Goal: Task Accomplishment & Management: Manage account settings

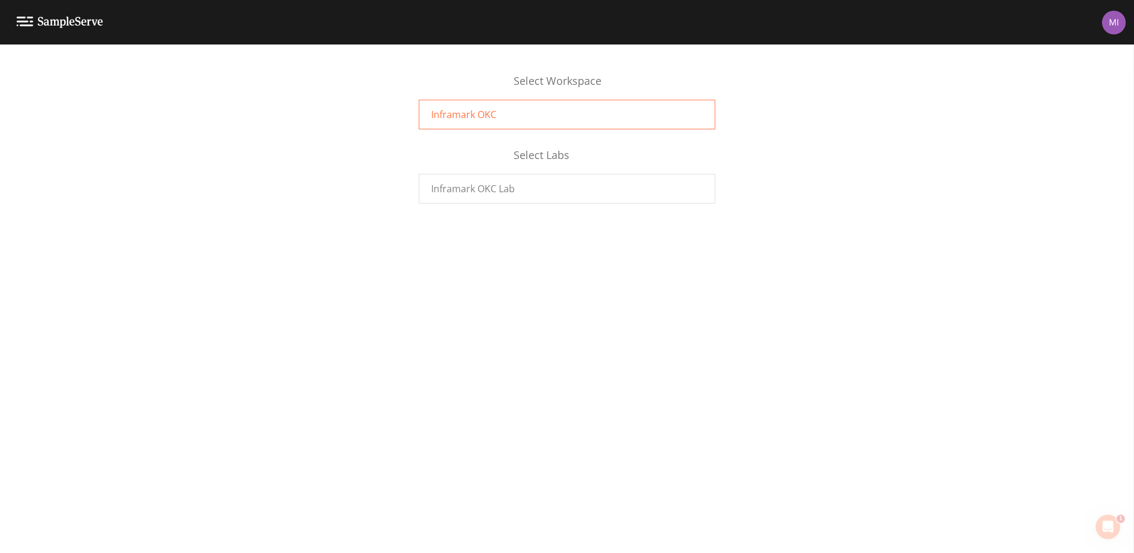
click at [506, 113] on div "Inframark OKC" at bounding box center [567, 115] width 297 height 30
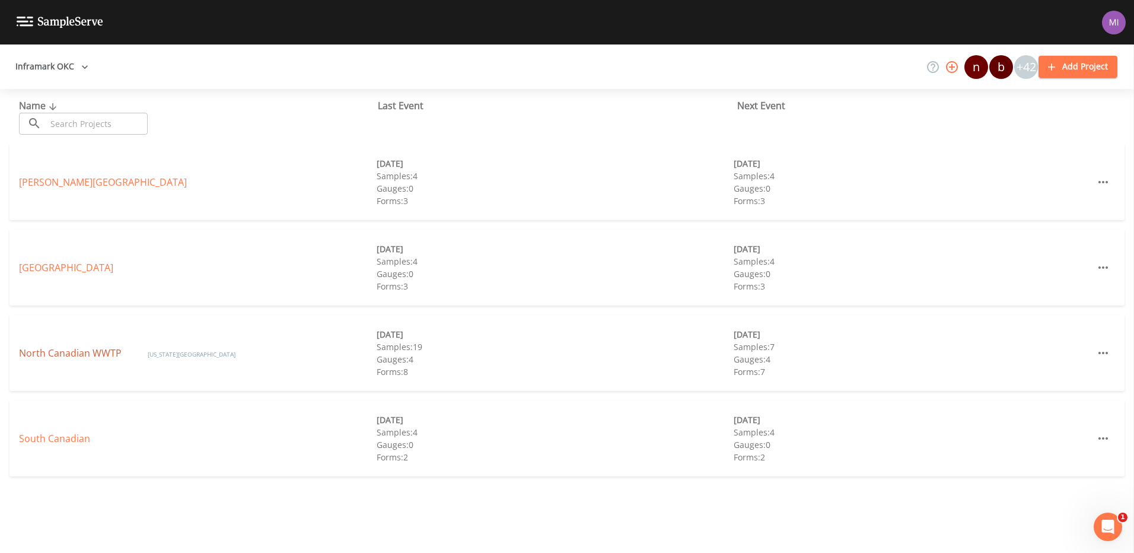
click at [56, 355] on link "North Canadian WWTP" at bounding box center [71, 352] width 105 height 13
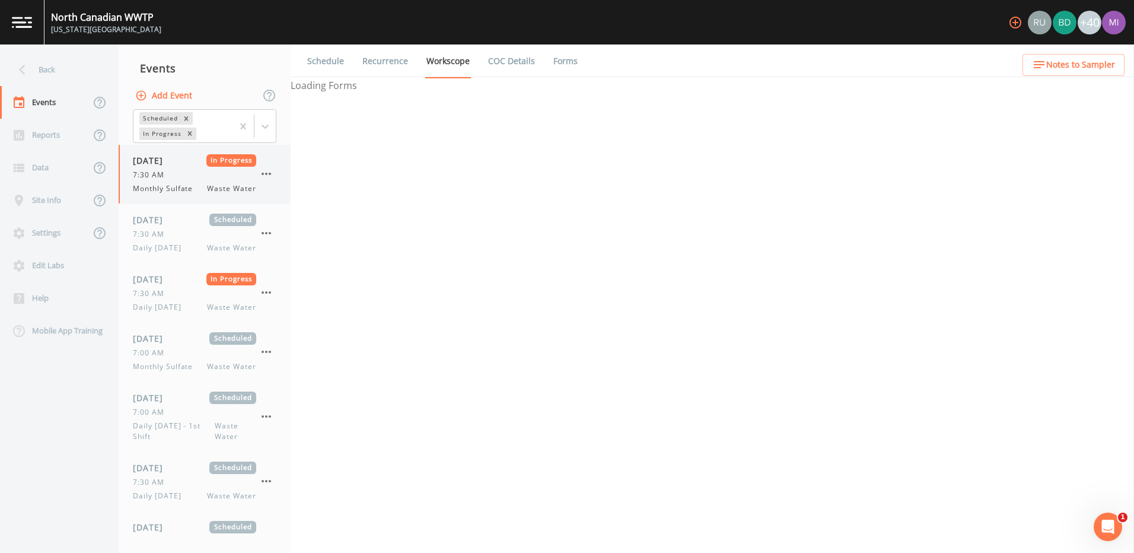
select select "b6a3c313-748b-4795-a028-792ad310bd60"
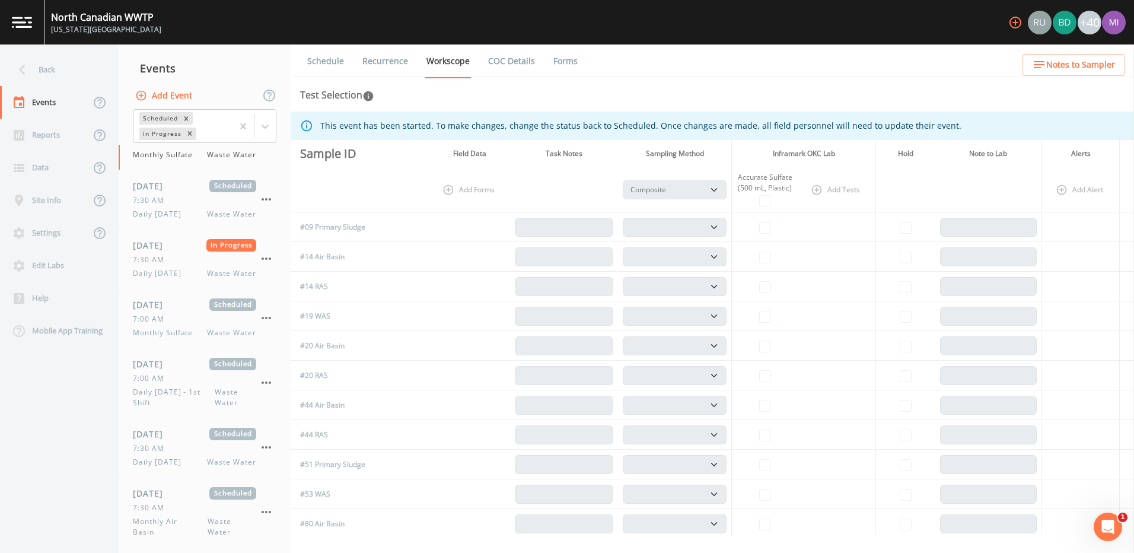
scroll to position [39, 0]
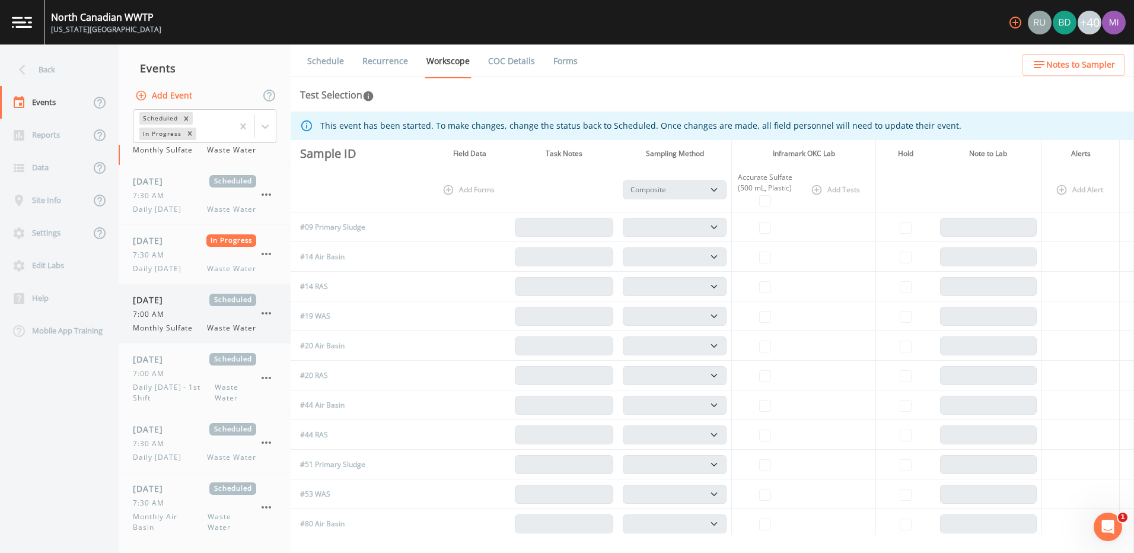
click at [265, 314] on icon "button" at bounding box center [266, 313] width 14 height 14
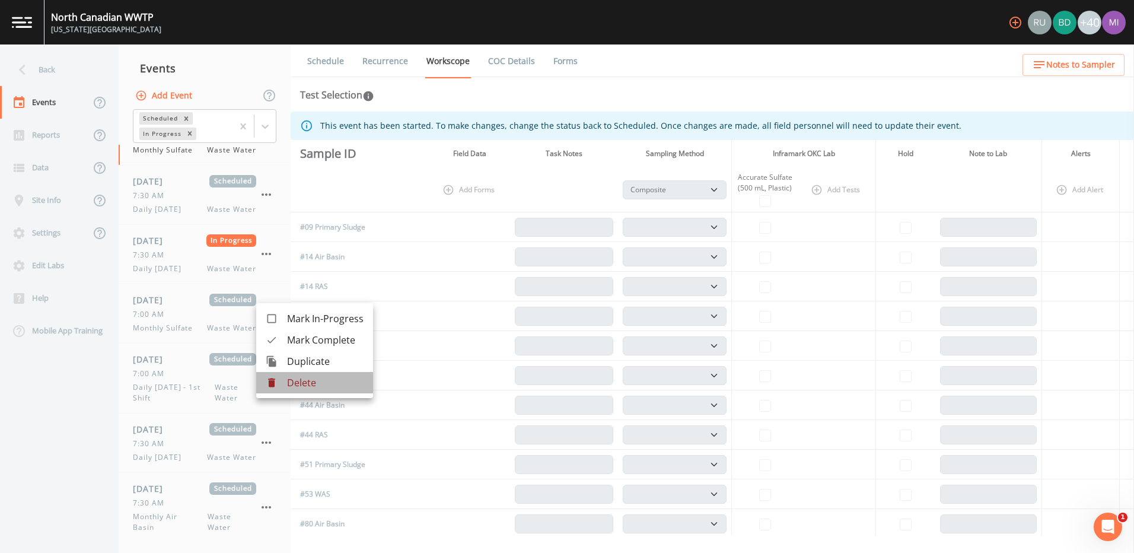
click at [301, 379] on p "Delete" at bounding box center [325, 382] width 76 height 14
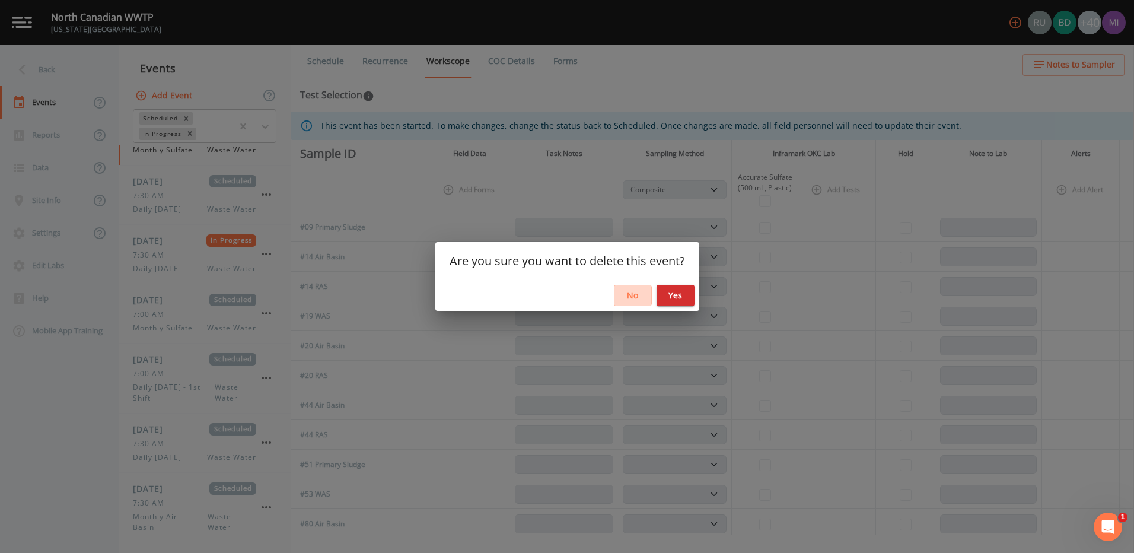
click at [635, 298] on button "No" at bounding box center [633, 296] width 38 height 22
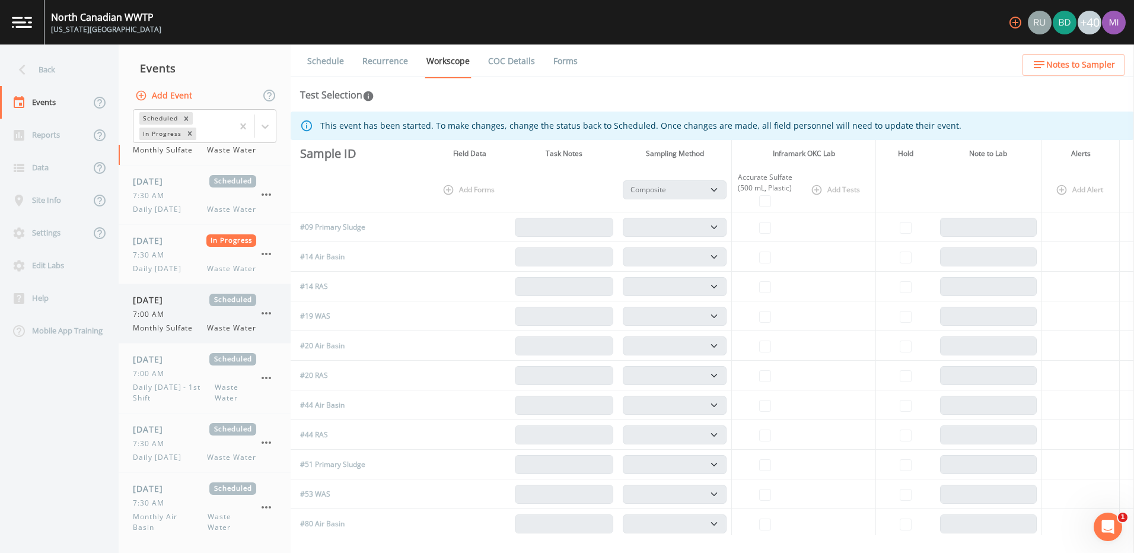
click at [221, 321] on div "08/13/2025 Scheduled 7:00 AM Monthly Sulfate Waste Water" at bounding box center [194, 314] width 123 height 40
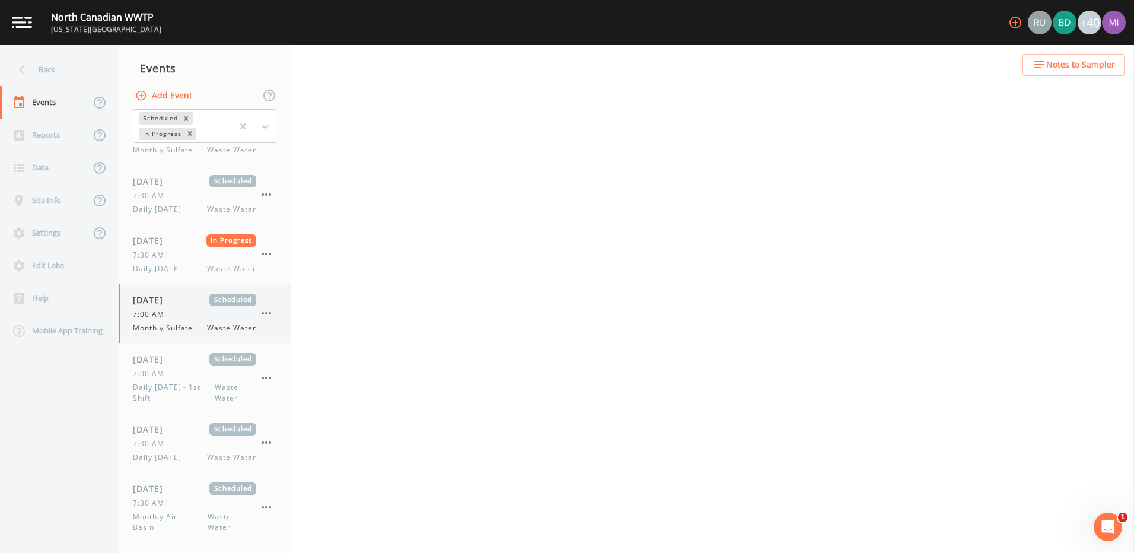
select select "b6a3c313-748b-4795-a028-792ad310bd60"
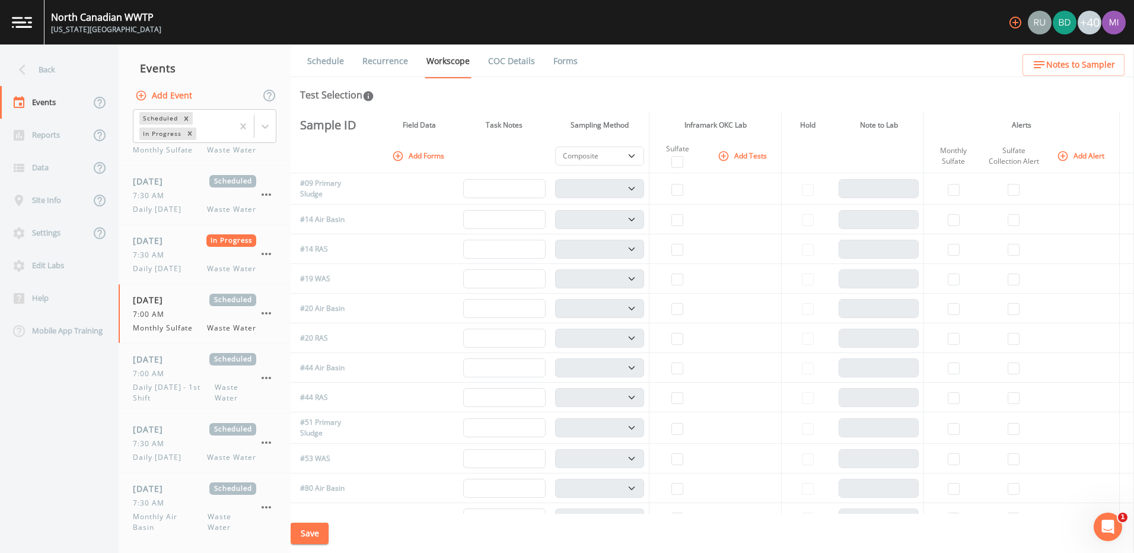
click at [391, 62] on link "Recurrence" at bounding box center [385, 60] width 49 height 33
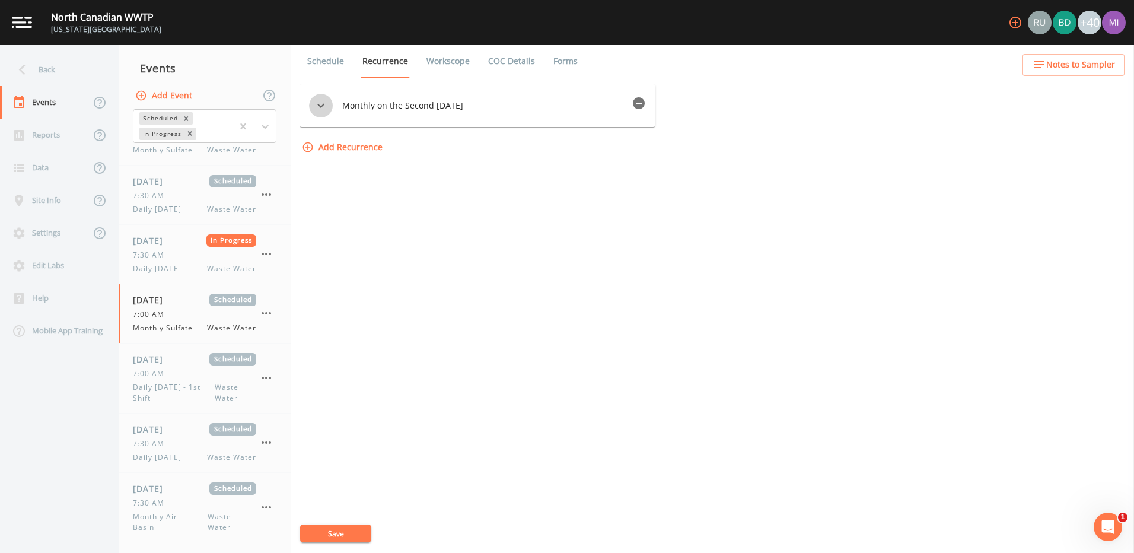
click at [327, 107] on icon "button" at bounding box center [321, 105] width 14 height 14
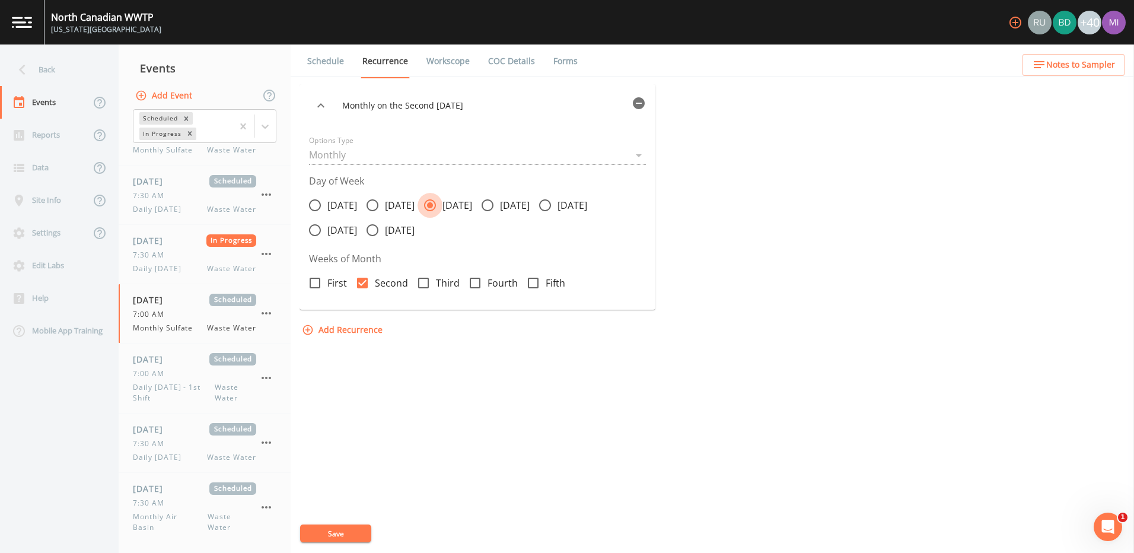
click at [433, 204] on icon at bounding box center [430, 205] width 6 height 6
click at [429, 204] on input "Wednesday" at bounding box center [423, 199] width 12 height 12
click at [645, 99] on icon "button" at bounding box center [639, 103] width 12 height 12
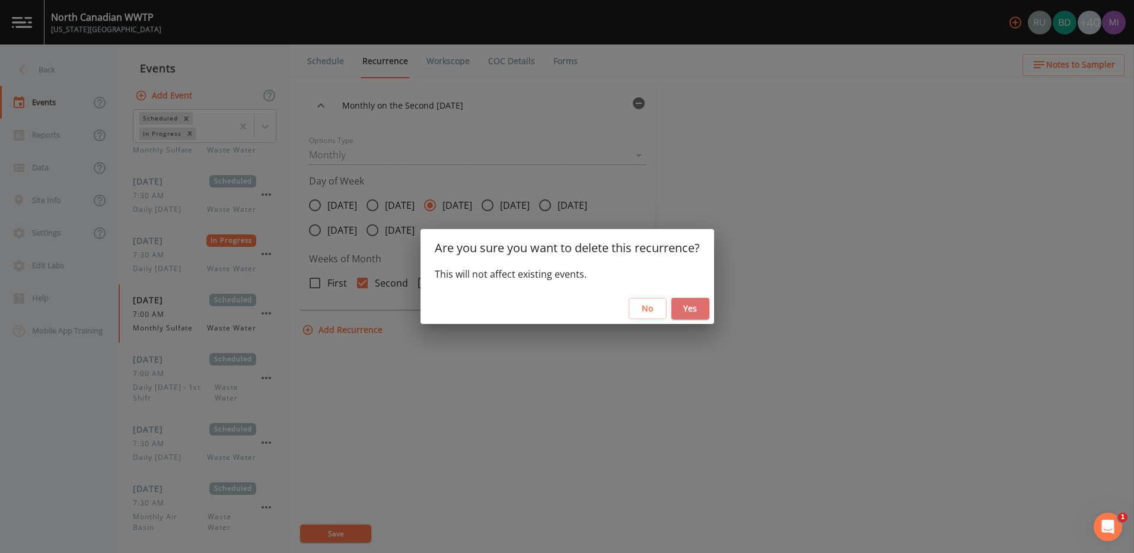
click at [689, 310] on button "Yes" at bounding box center [690, 309] width 38 height 22
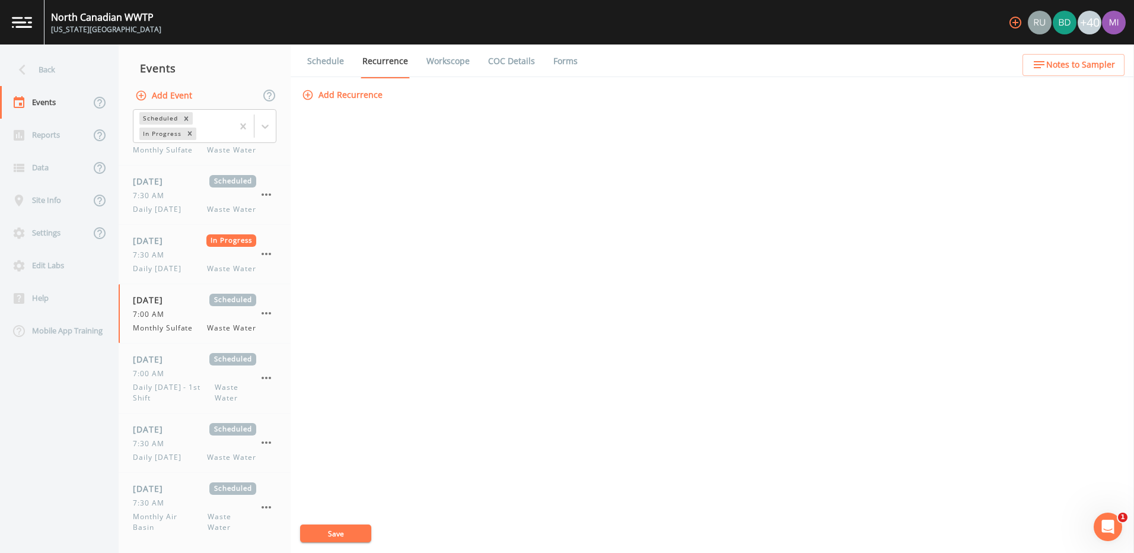
click at [334, 59] on link "Schedule" at bounding box center [325, 60] width 40 height 33
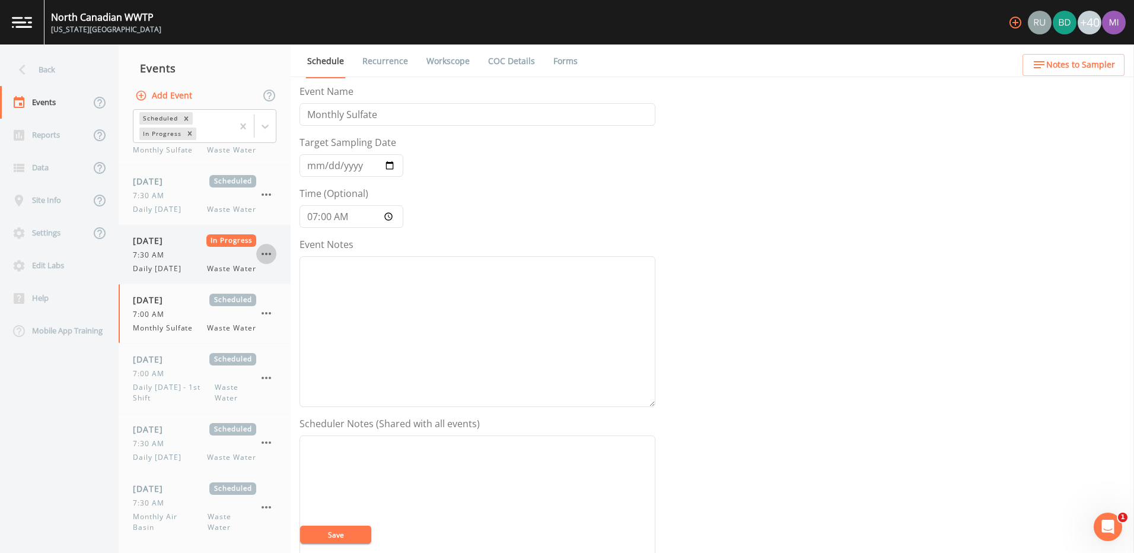
click at [263, 254] on icon "button" at bounding box center [266, 254] width 9 height 2
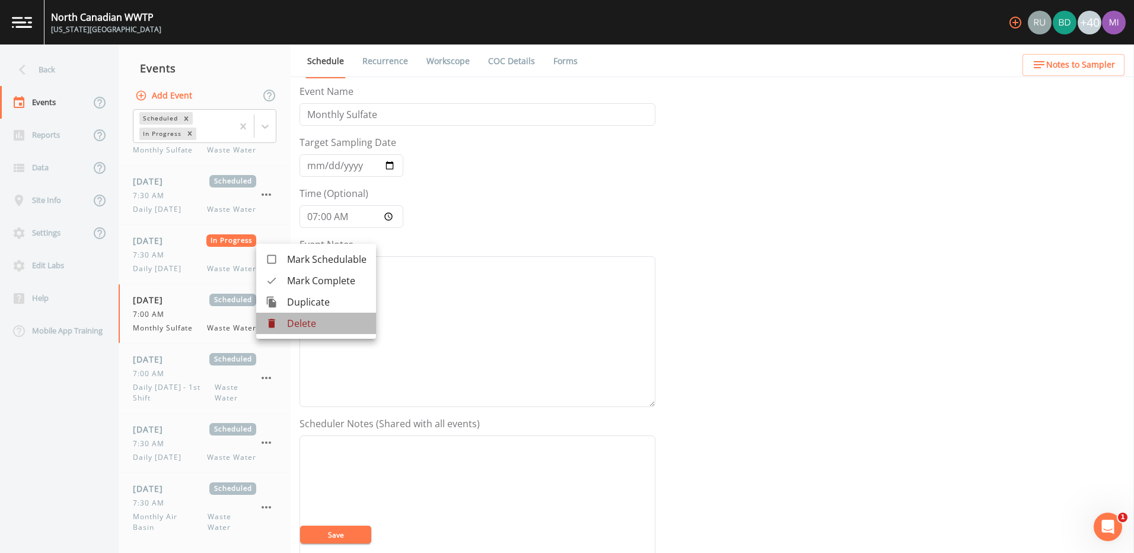
click at [297, 326] on p "Delete" at bounding box center [326, 323] width 79 height 14
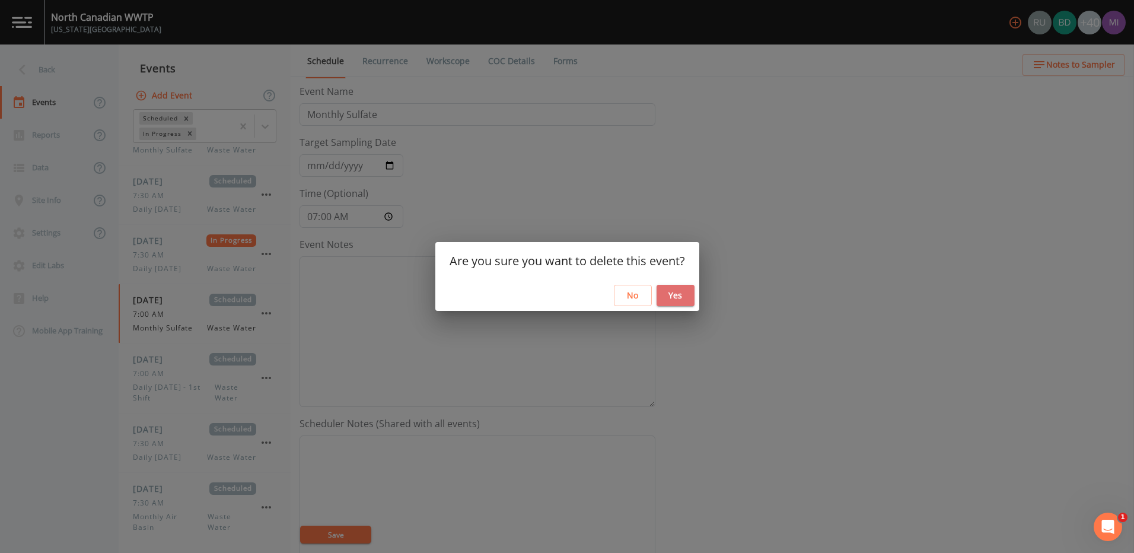
click at [670, 298] on button "Yes" at bounding box center [675, 296] width 38 height 22
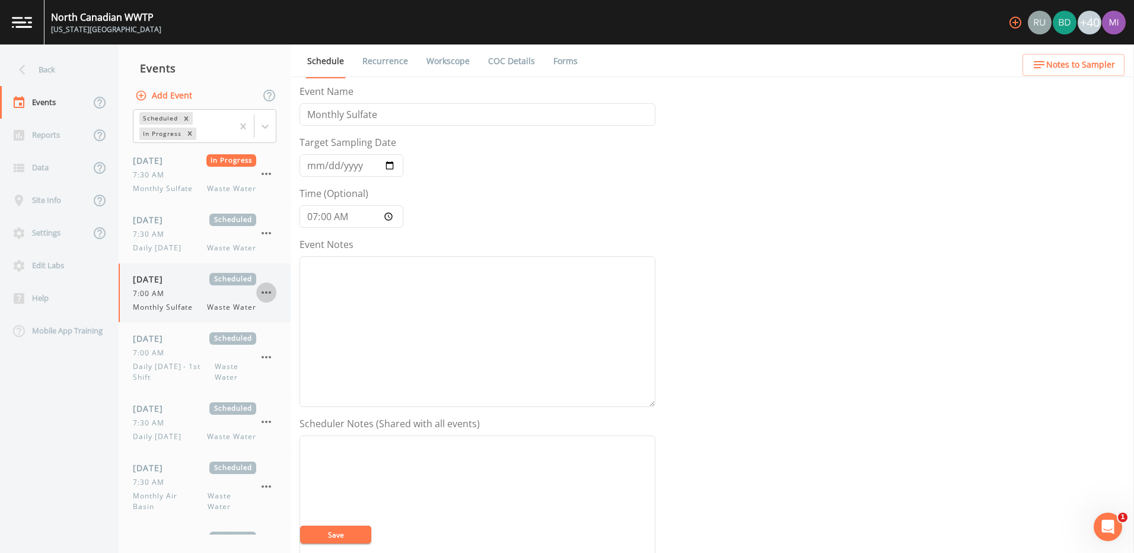
click at [269, 290] on icon "button" at bounding box center [266, 292] width 14 height 14
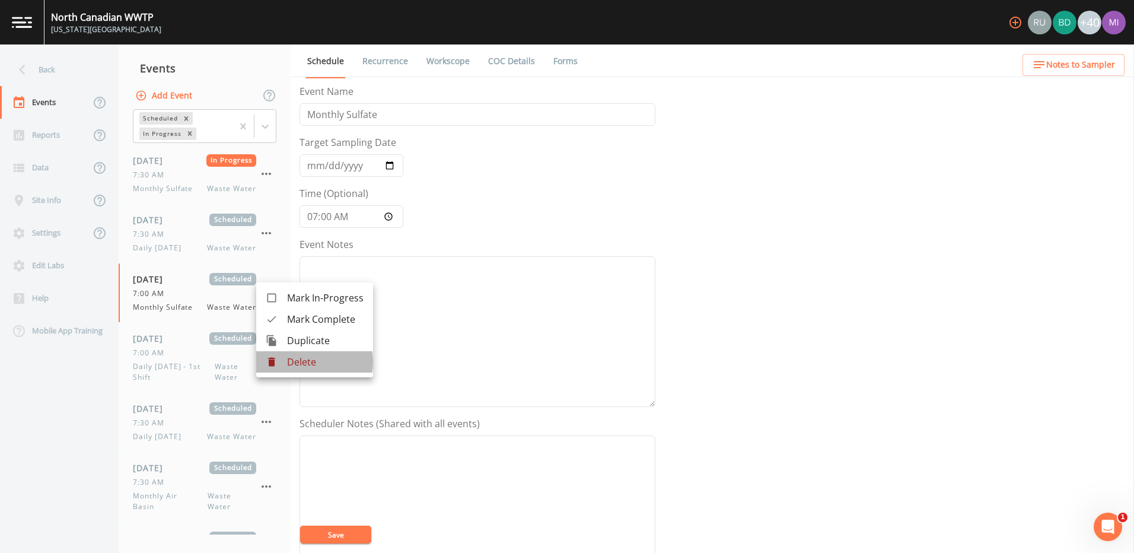
click at [296, 362] on p "Delete" at bounding box center [325, 362] width 76 height 14
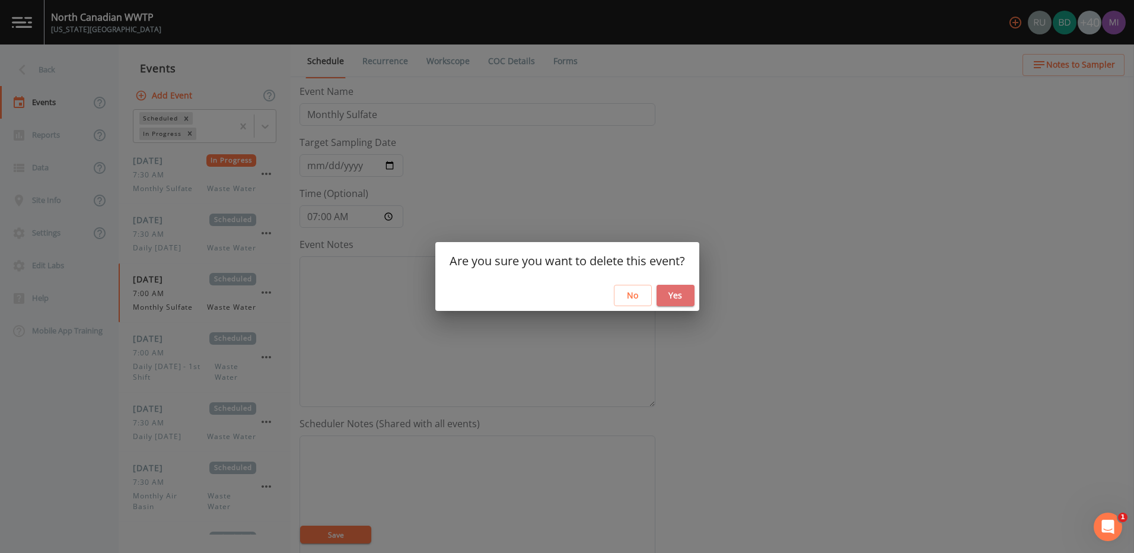
click at [675, 298] on button "Yes" at bounding box center [675, 296] width 38 height 22
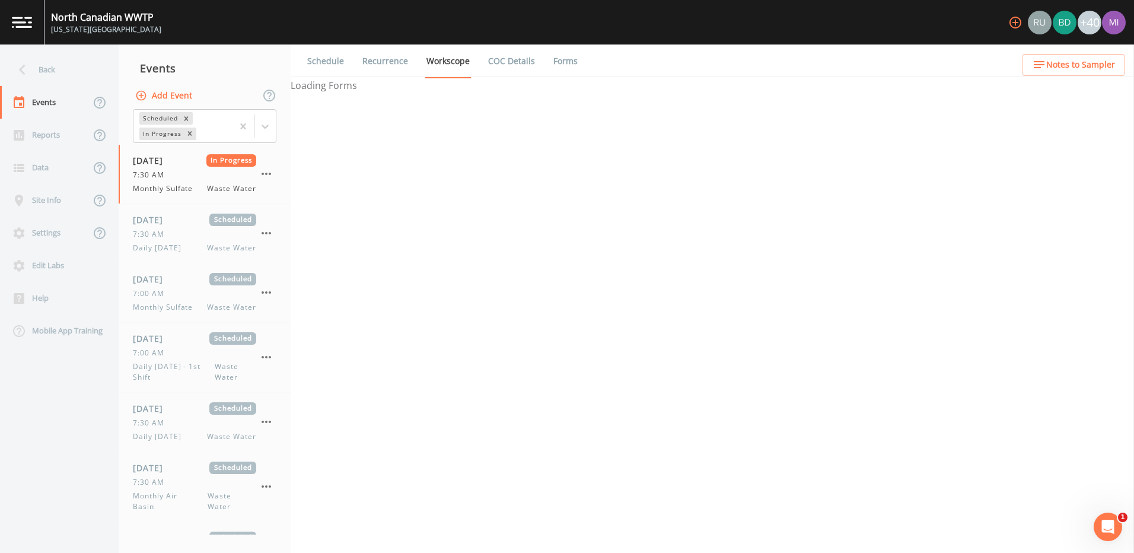
select select "b6a3c313-748b-4795-a028-792ad310bd60"
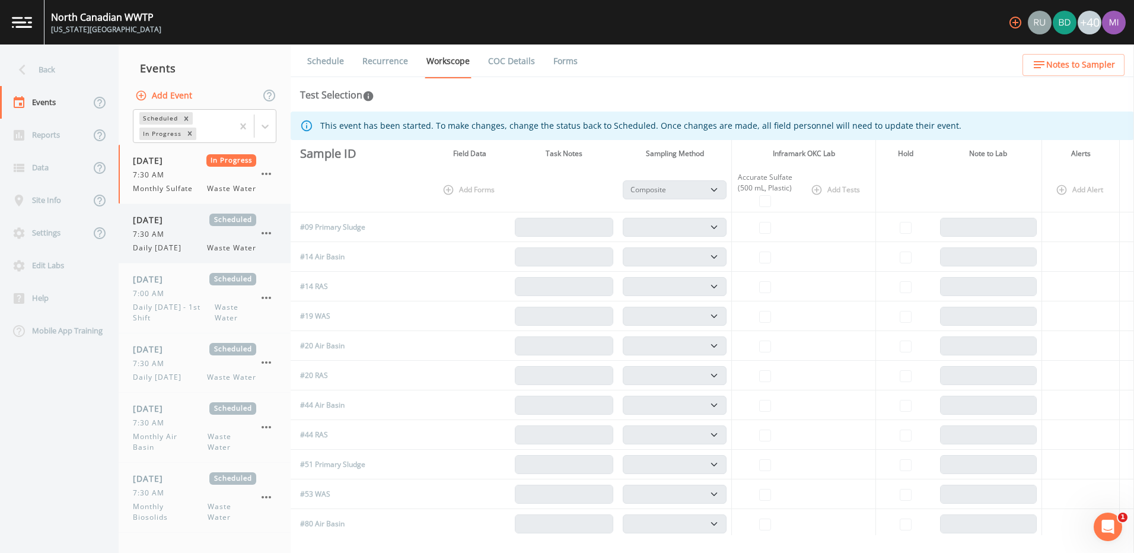
click at [193, 241] on div "[DATE] Scheduled 7:30 AM Daily [DATE] Waste Water" at bounding box center [194, 233] width 123 height 40
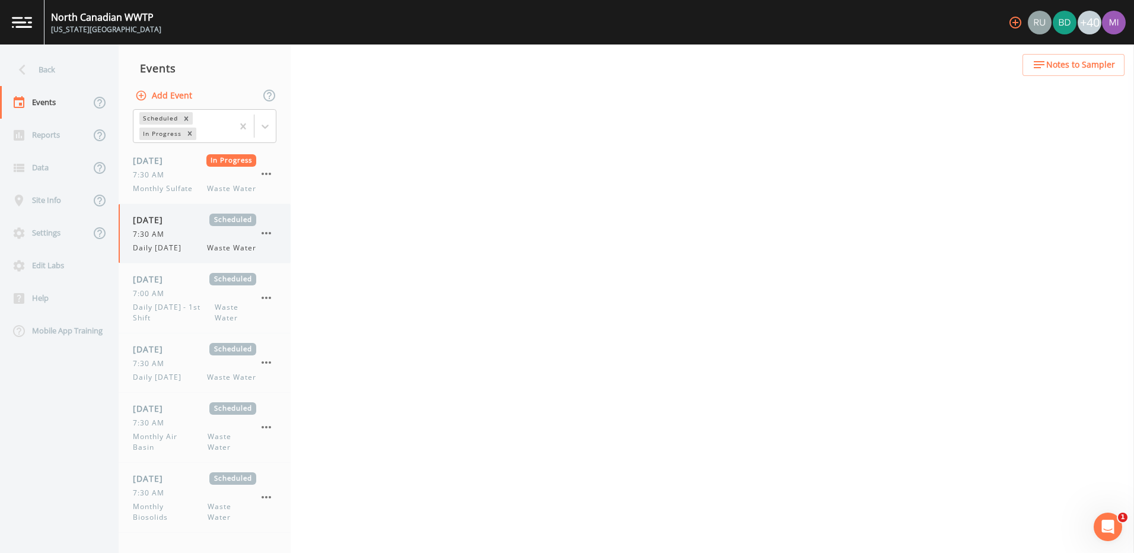
select select "b6a3c313-748b-4795-a028-792ad310bd60"
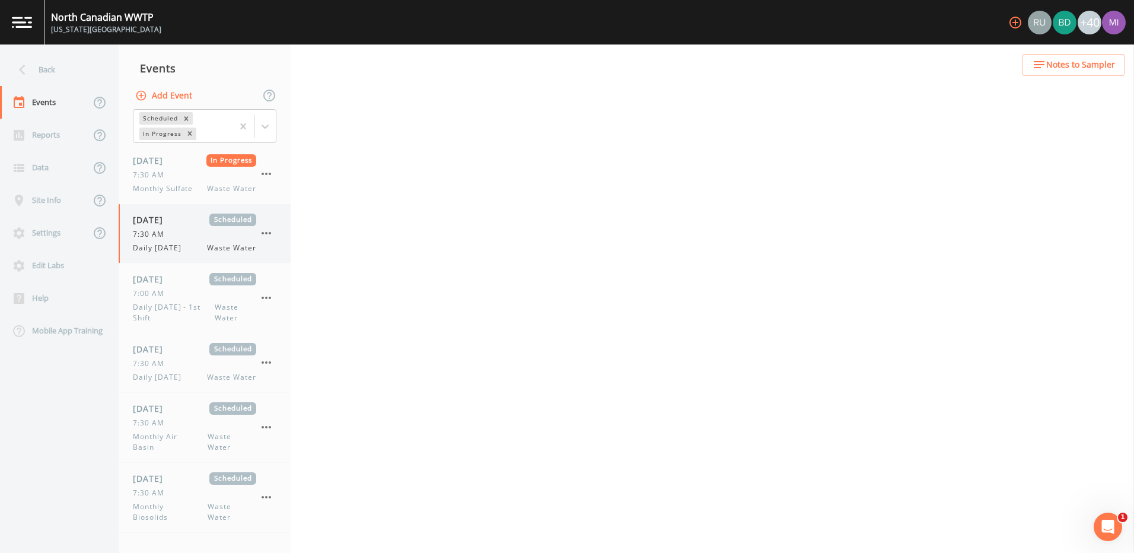
select select "b6a3c313-748b-4795-a028-792ad310bd60"
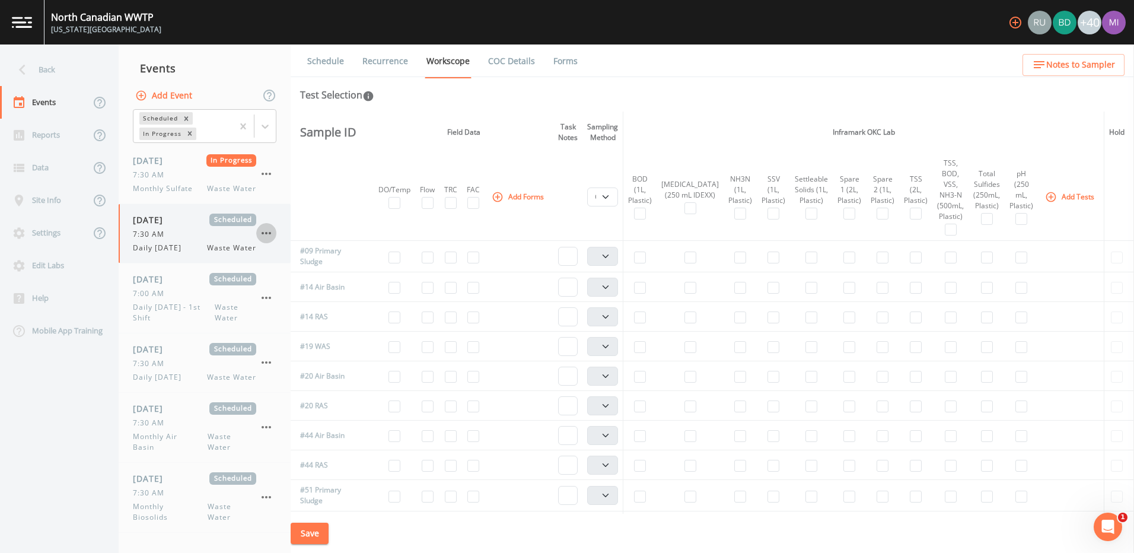
click at [268, 231] on icon "button" at bounding box center [266, 233] width 14 height 14
click at [324, 176] on div at bounding box center [567, 276] width 1134 height 553
click at [41, 103] on div "Events" at bounding box center [45, 102] width 90 height 33
select select "b6a3c313-748b-4795-a028-792ad310bd60"
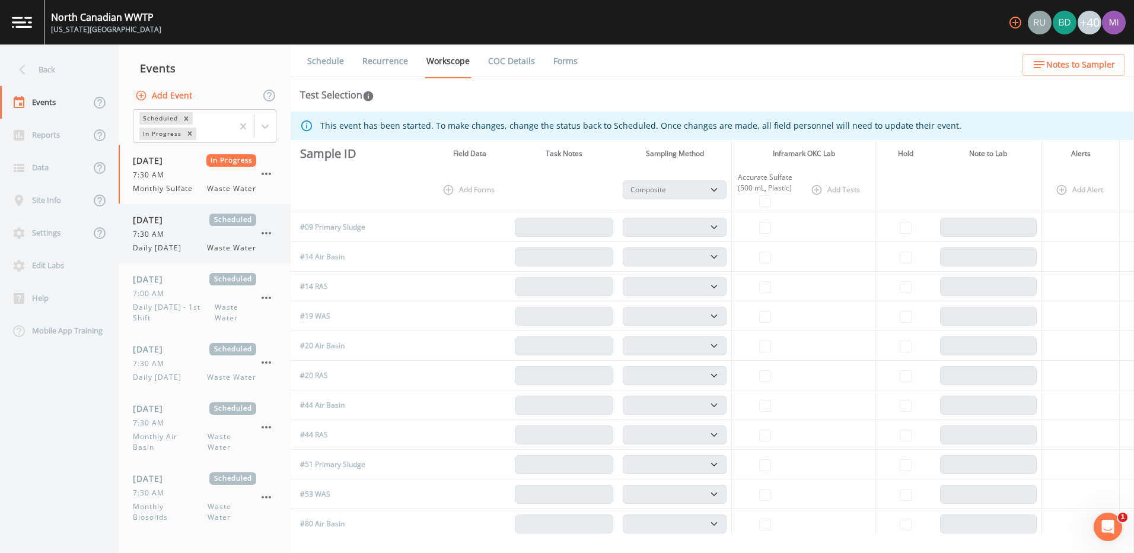
click at [187, 243] on span "Daily [DATE]" at bounding box center [161, 248] width 56 height 11
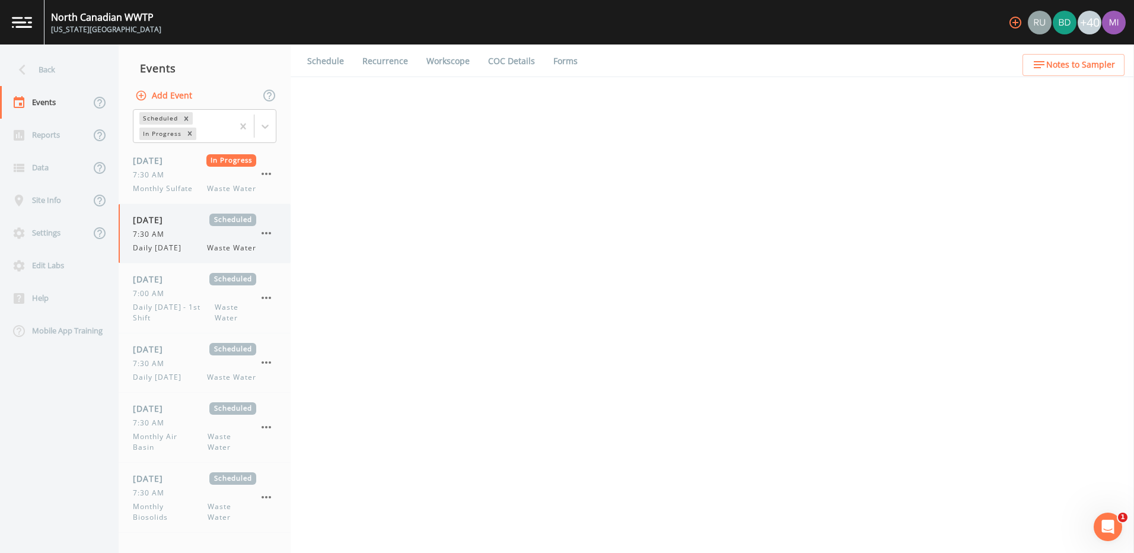
select select "b6a3c313-748b-4795-a028-792ad310bd60"
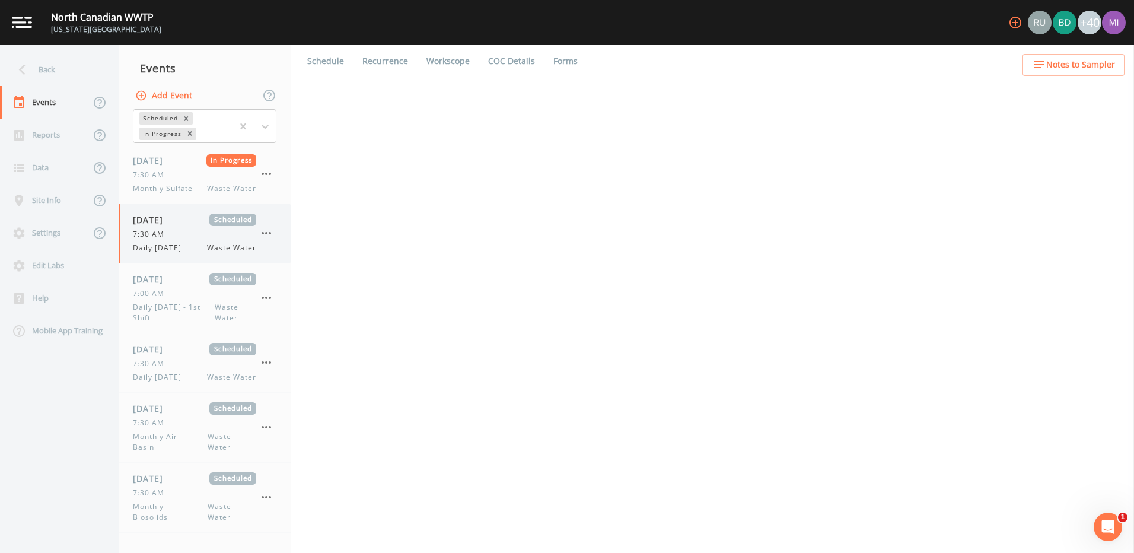
select select "b6a3c313-748b-4795-a028-792ad310bd60"
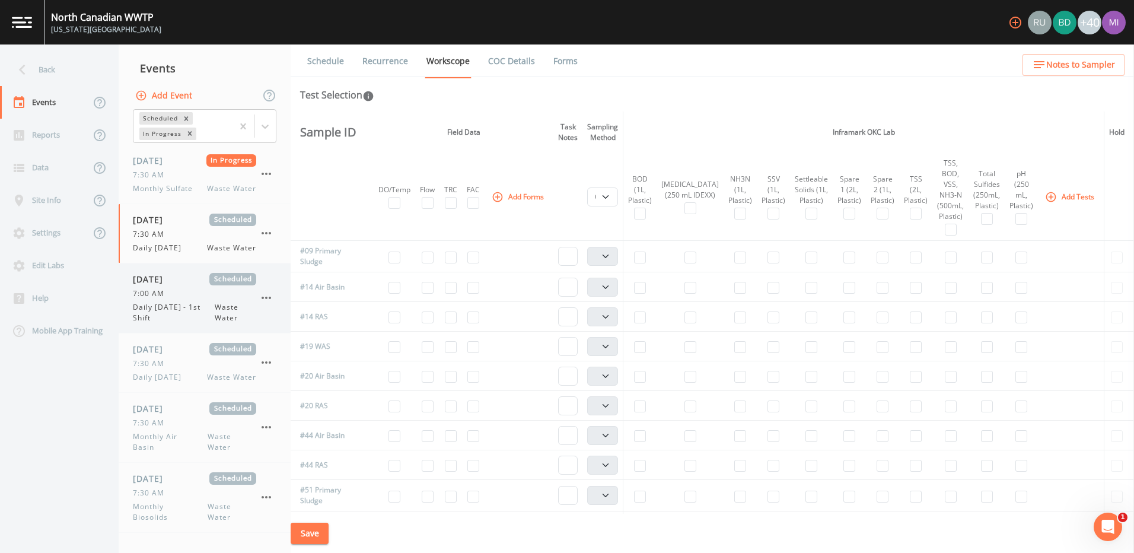
click at [154, 313] on span "Daily [DATE] - 1st Shift" at bounding box center [174, 312] width 82 height 21
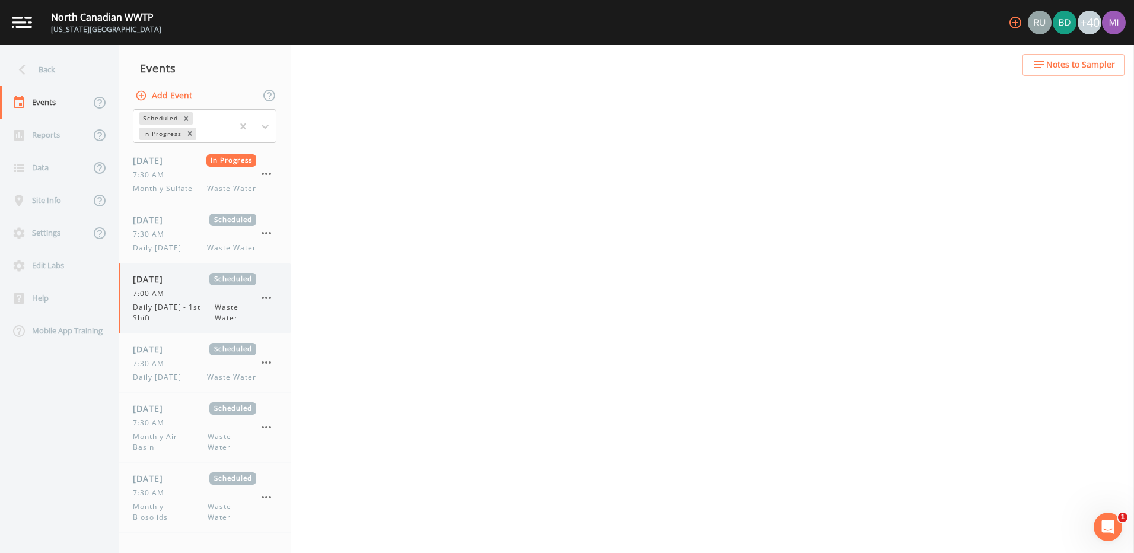
select select "092b3f94-5697-4c94-9891-da161916fdbb"
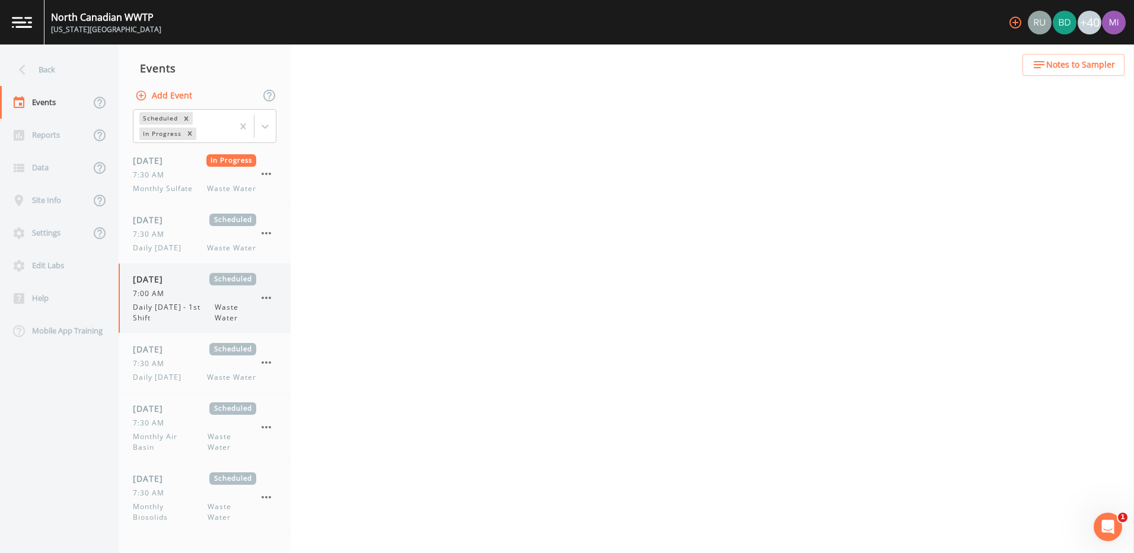
select select "b6a3c313-748b-4795-a028-792ad310bd60"
select select "092b3f94-5697-4c94-9891-da161916fdbb"
select select "b6a3c313-748b-4795-a028-792ad310bd60"
select select "092b3f94-5697-4c94-9891-da161916fdbb"
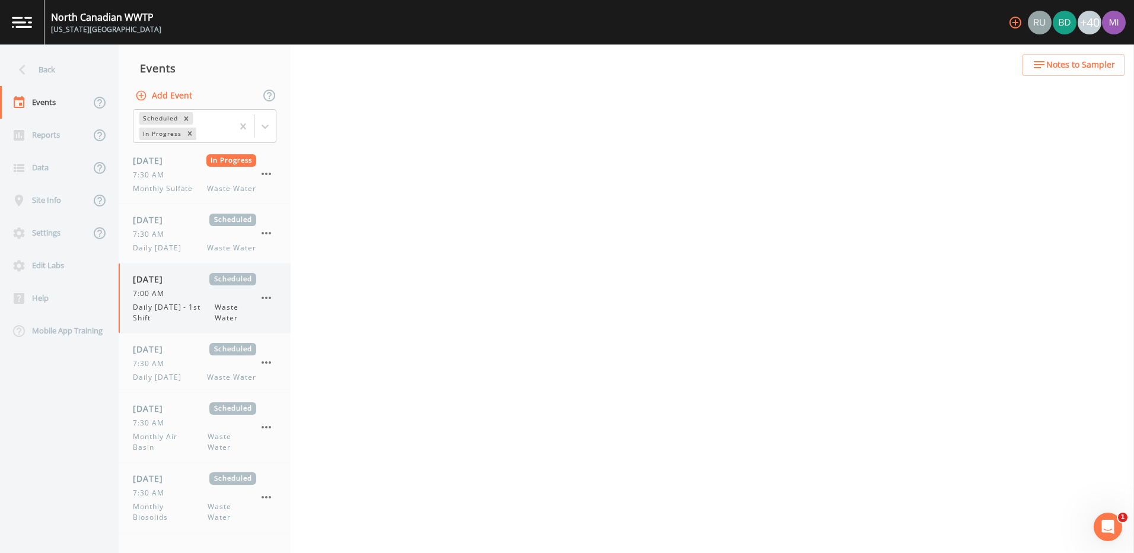
select select "092b3f94-5697-4c94-9891-da161916fdbb"
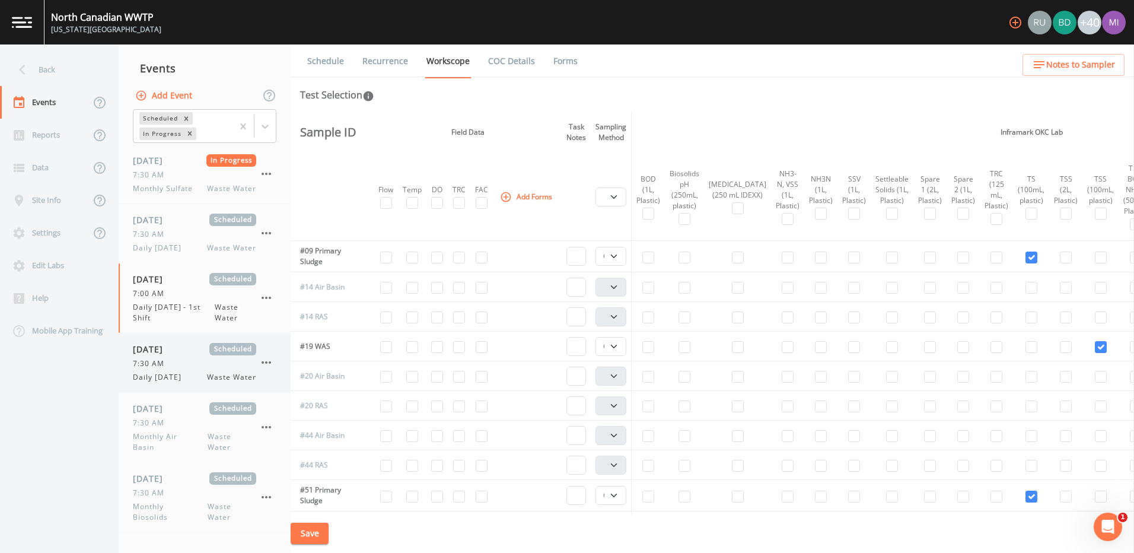
click at [172, 374] on span "Daily [DATE]" at bounding box center [161, 377] width 56 height 11
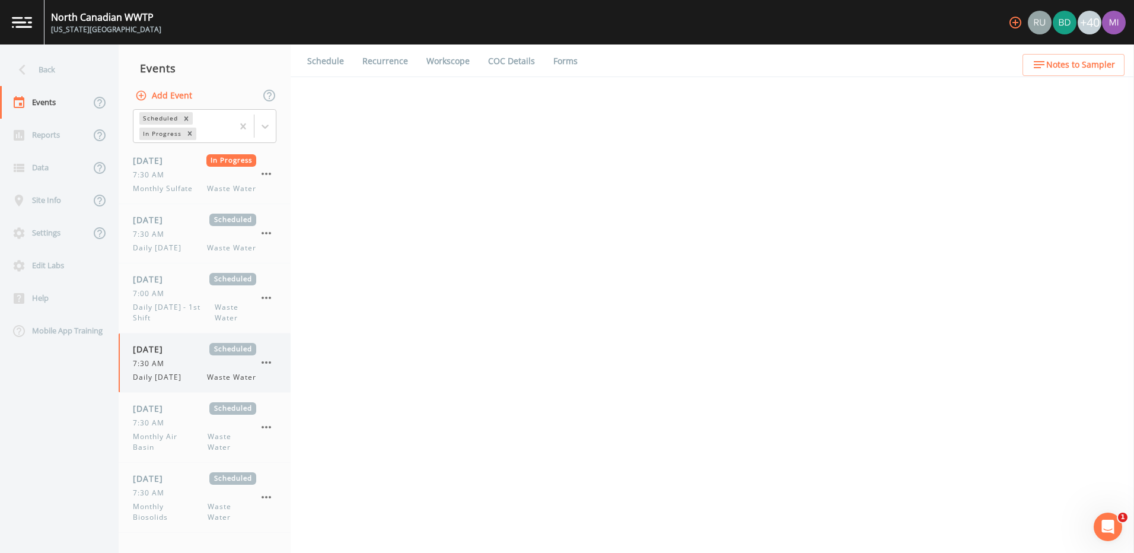
select select "092b3f94-5697-4c94-9891-da161916fdbb"
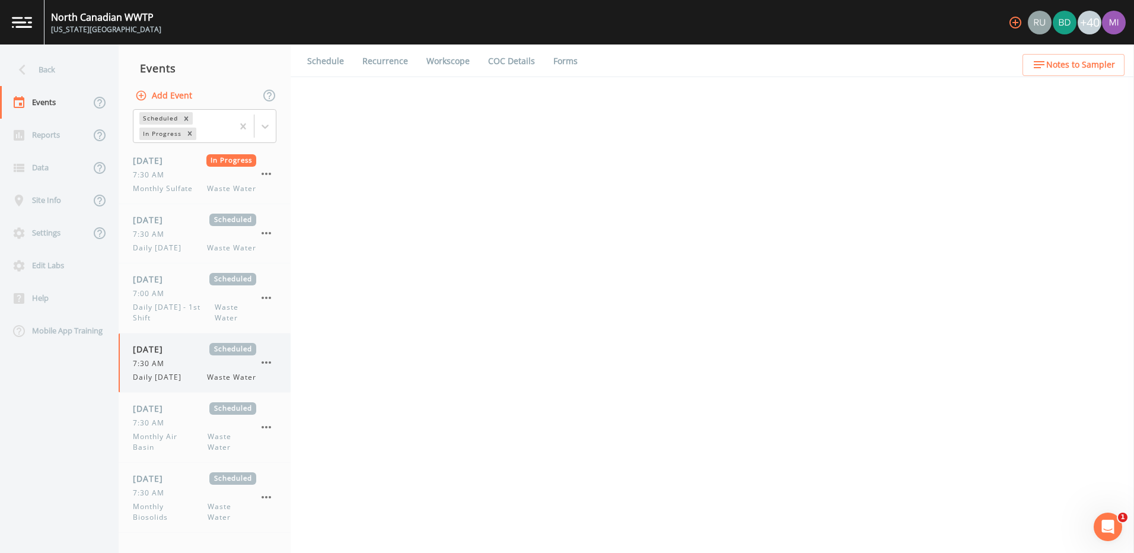
select select "b6a3c313-748b-4795-a028-792ad310bd60"
select select "092b3f94-5697-4c94-9891-da161916fdbb"
select select "b6a3c313-748b-4795-a028-792ad310bd60"
select select "092b3f94-5697-4c94-9891-da161916fdbb"
select select "b6a3c313-748b-4795-a028-792ad310bd60"
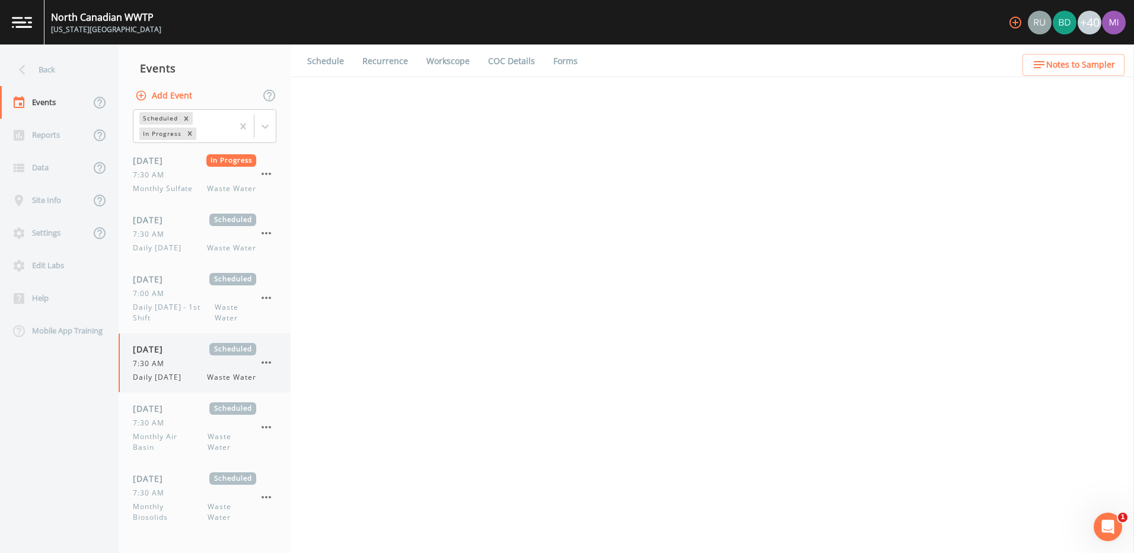
select select "092b3f94-5697-4c94-9891-da161916fdbb"
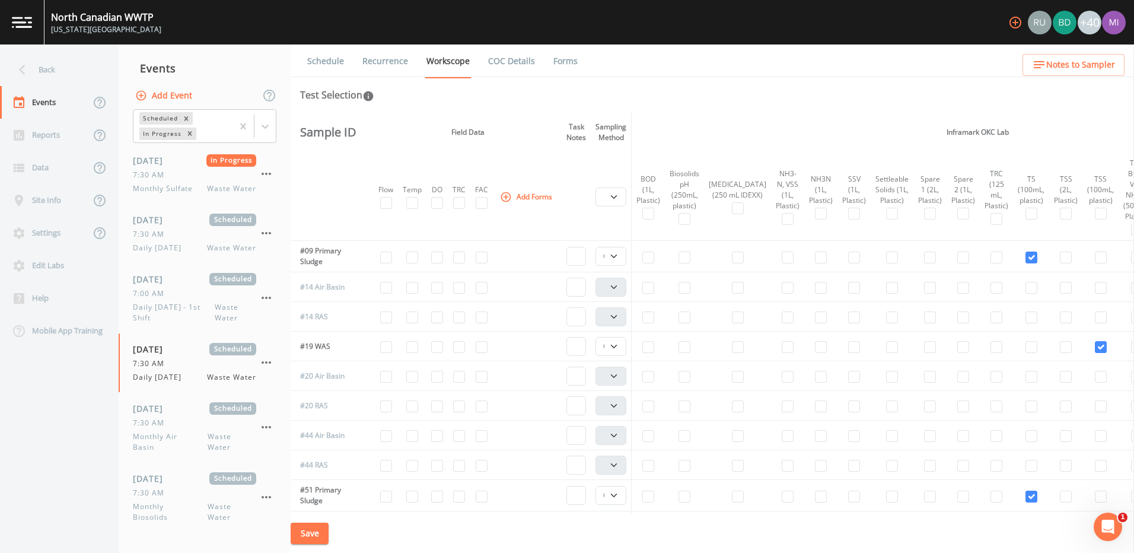
click at [22, 26] on img at bounding box center [22, 22] width 20 height 11
